Goal: Task Accomplishment & Management: Use online tool/utility

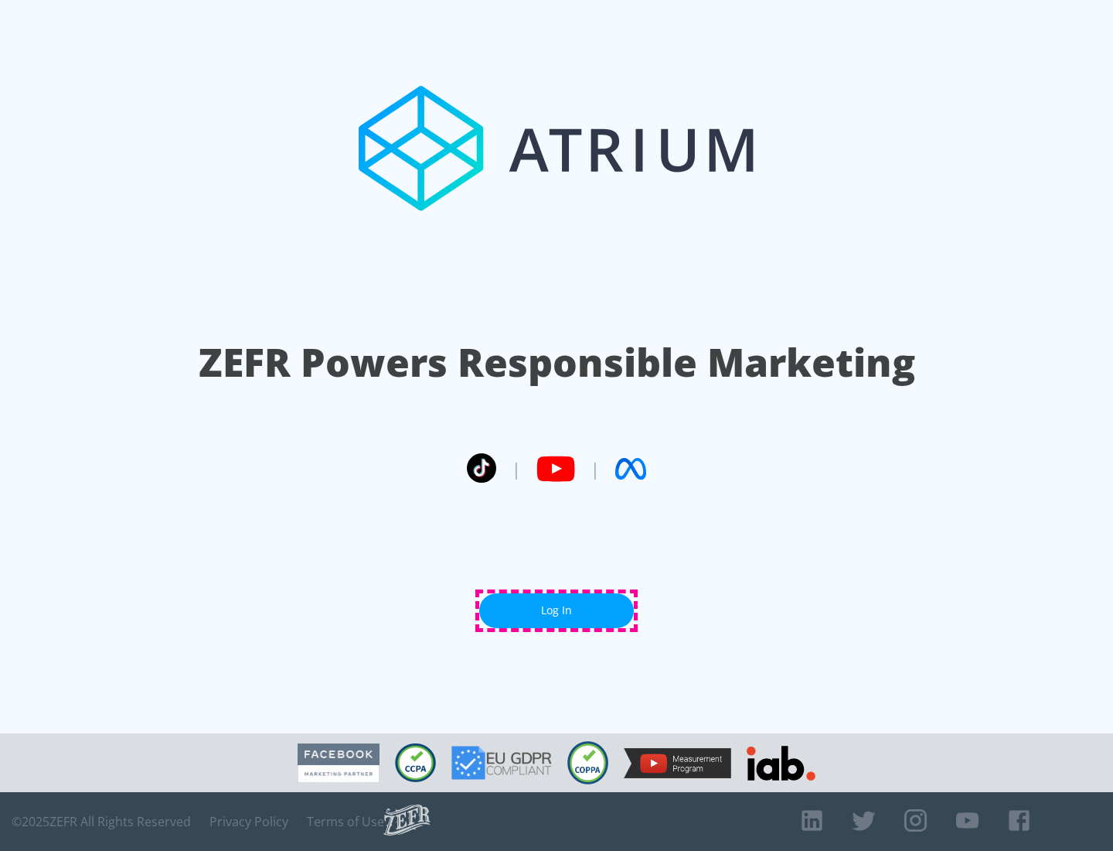
click at [557, 610] on link "Log In" at bounding box center [556, 610] width 155 height 35
